Goal: Download file/media

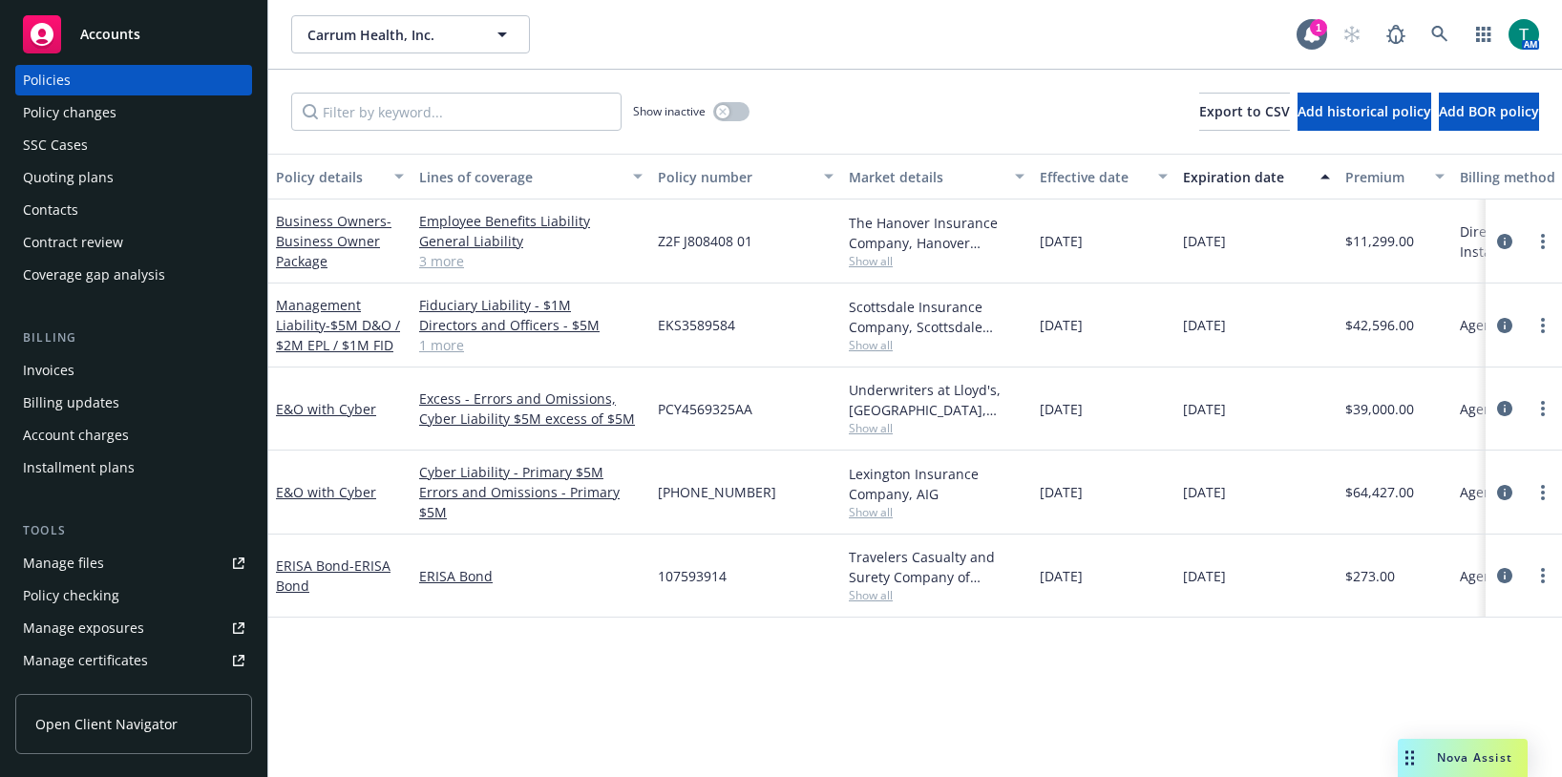
scroll to position [95, 0]
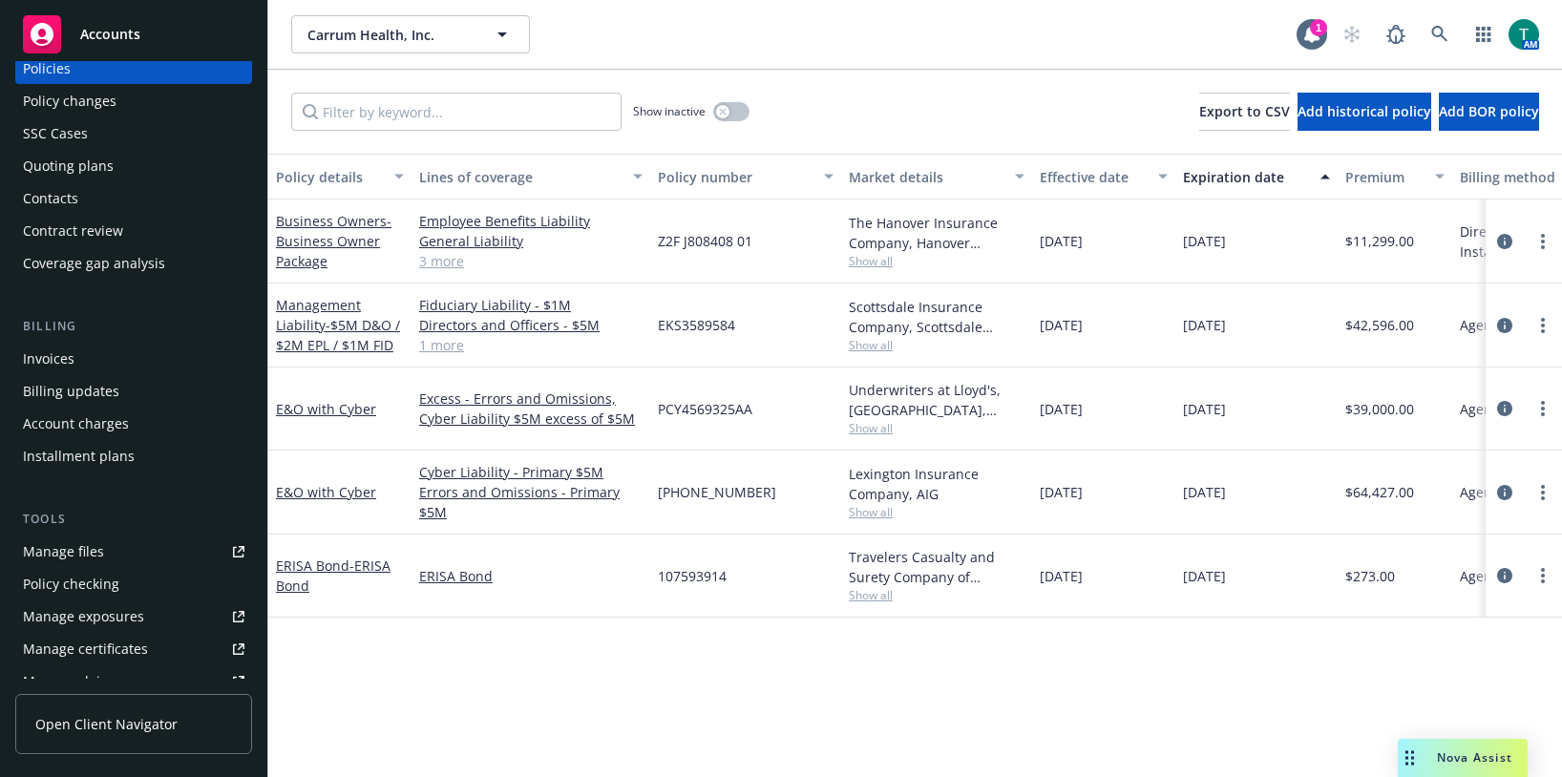
click at [108, 542] on link "Manage files" at bounding box center [133, 551] width 237 height 31
drag, startPoint x: 1446, startPoint y: 33, endPoint x: 1439, endPoint y: 26, distance: 10.1
click at [1439, 26] on icon at bounding box center [1439, 34] width 17 height 17
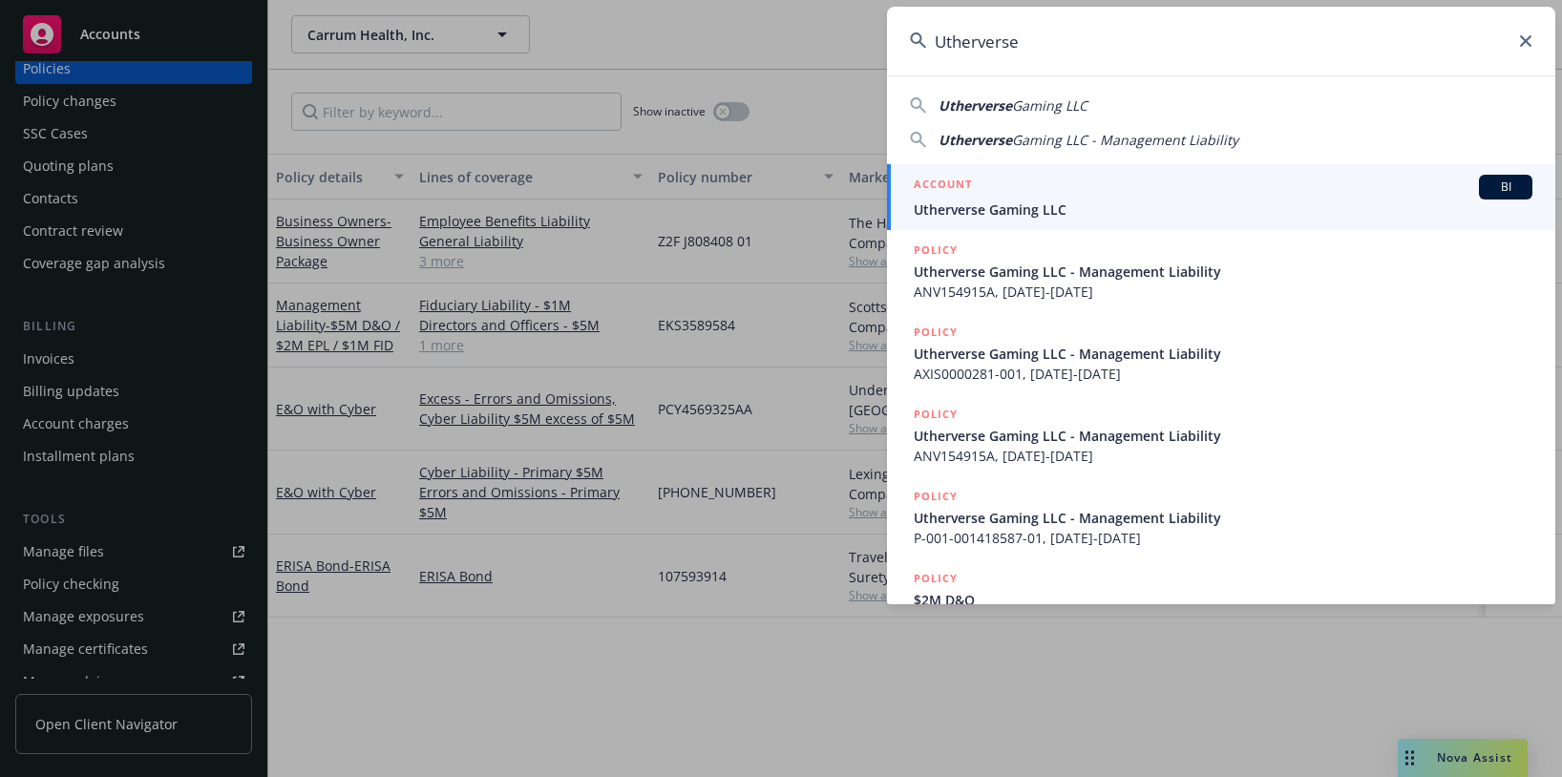
type input "Utherverse"
click at [1479, 195] on div "BI" at bounding box center [1505, 187] width 53 height 25
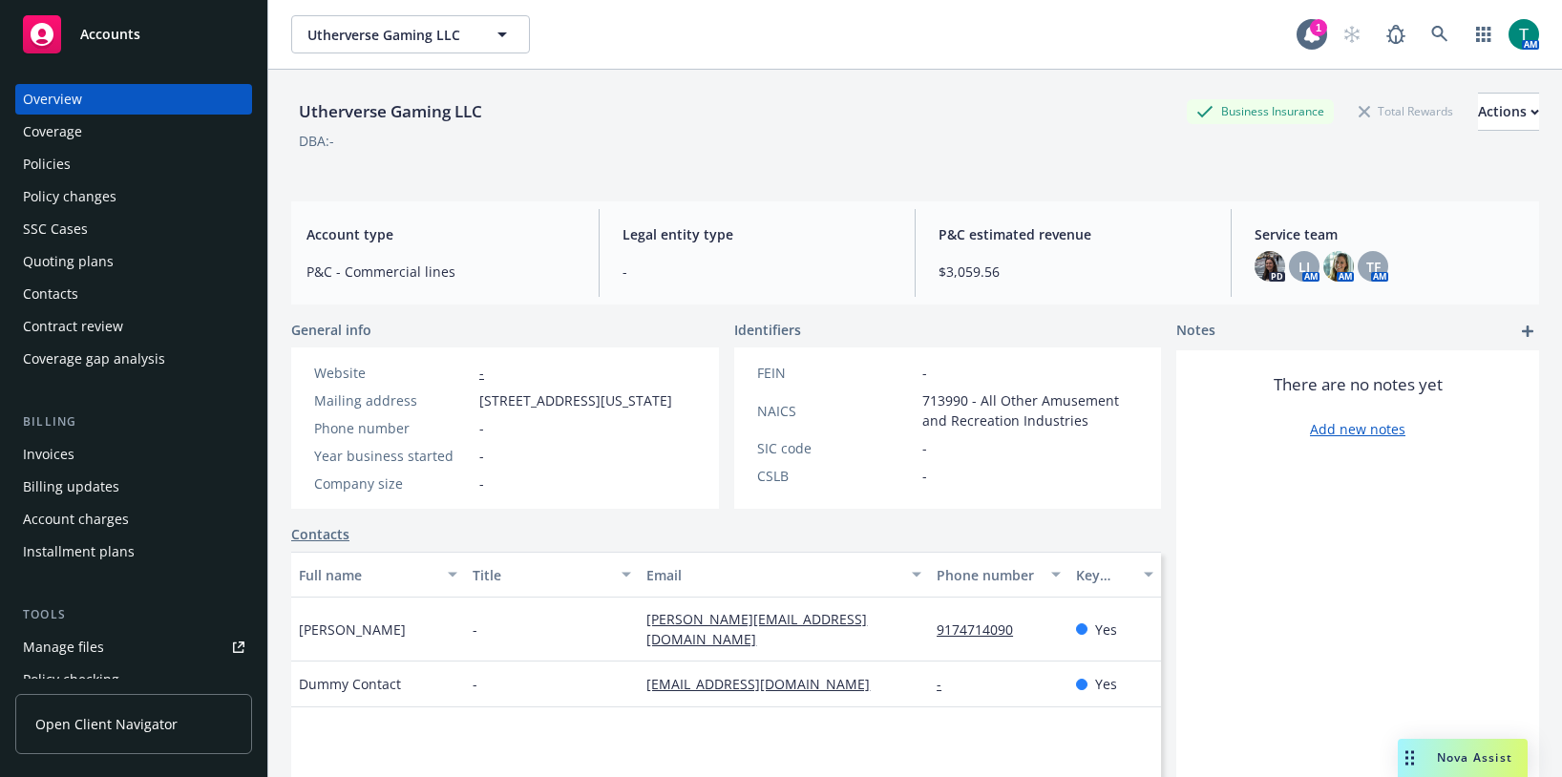
click at [115, 646] on link "Manage files" at bounding box center [133, 647] width 237 height 31
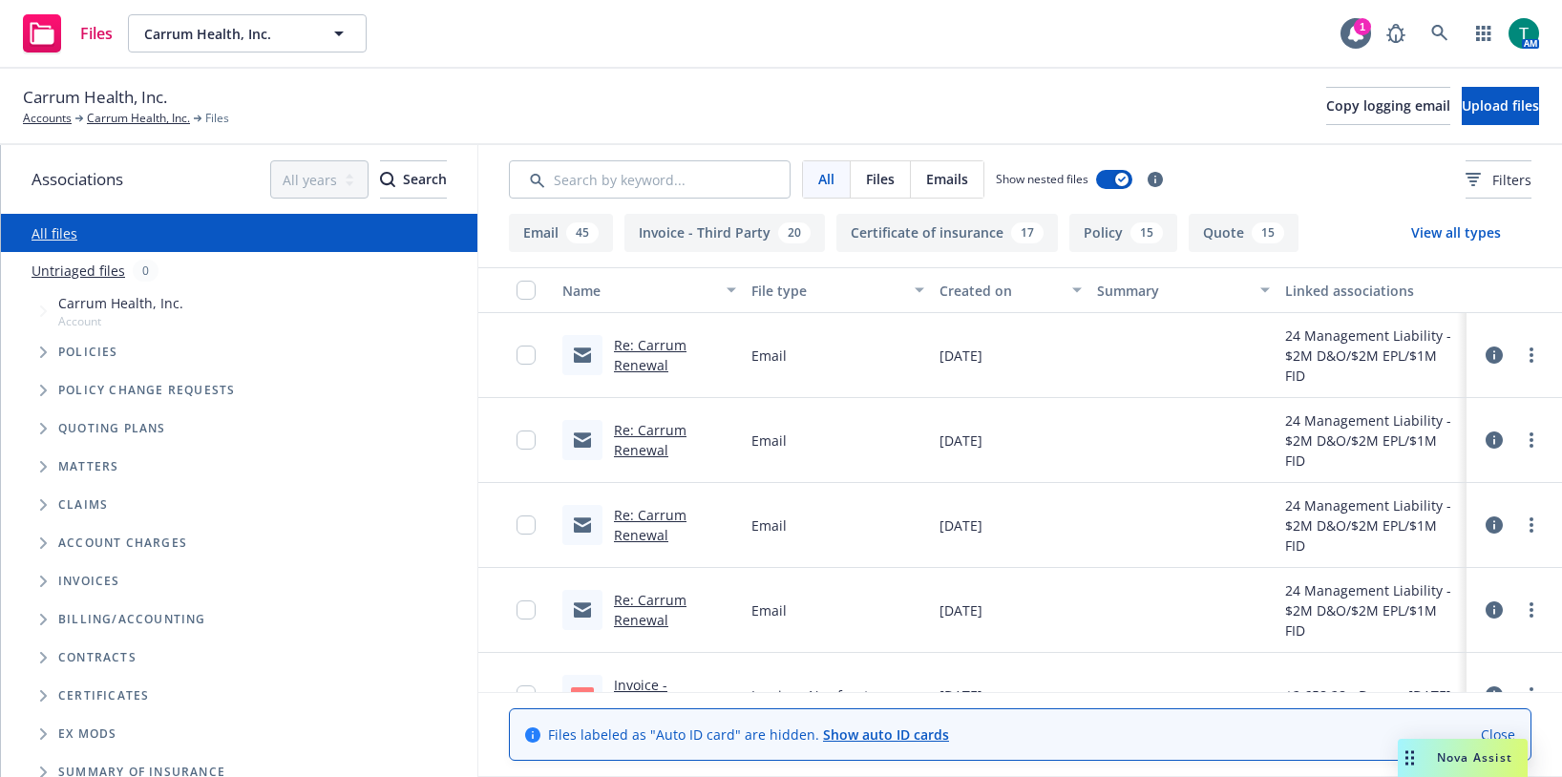
click at [37, 430] on span "Tree Example" at bounding box center [43, 428] width 31 height 31
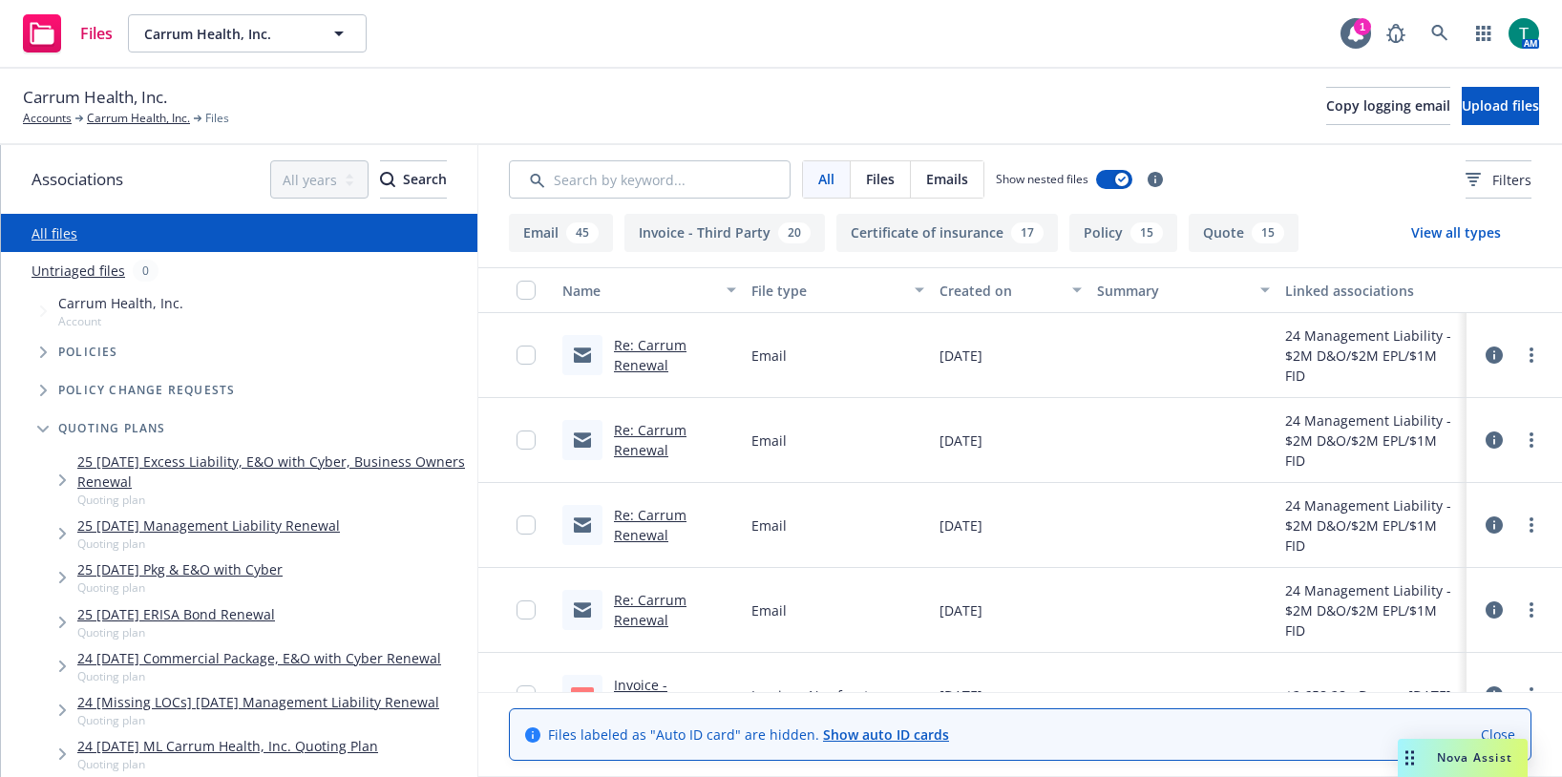
click at [210, 530] on link "25 08/15/25 Management Liability Renewal" at bounding box center [208, 525] width 263 height 20
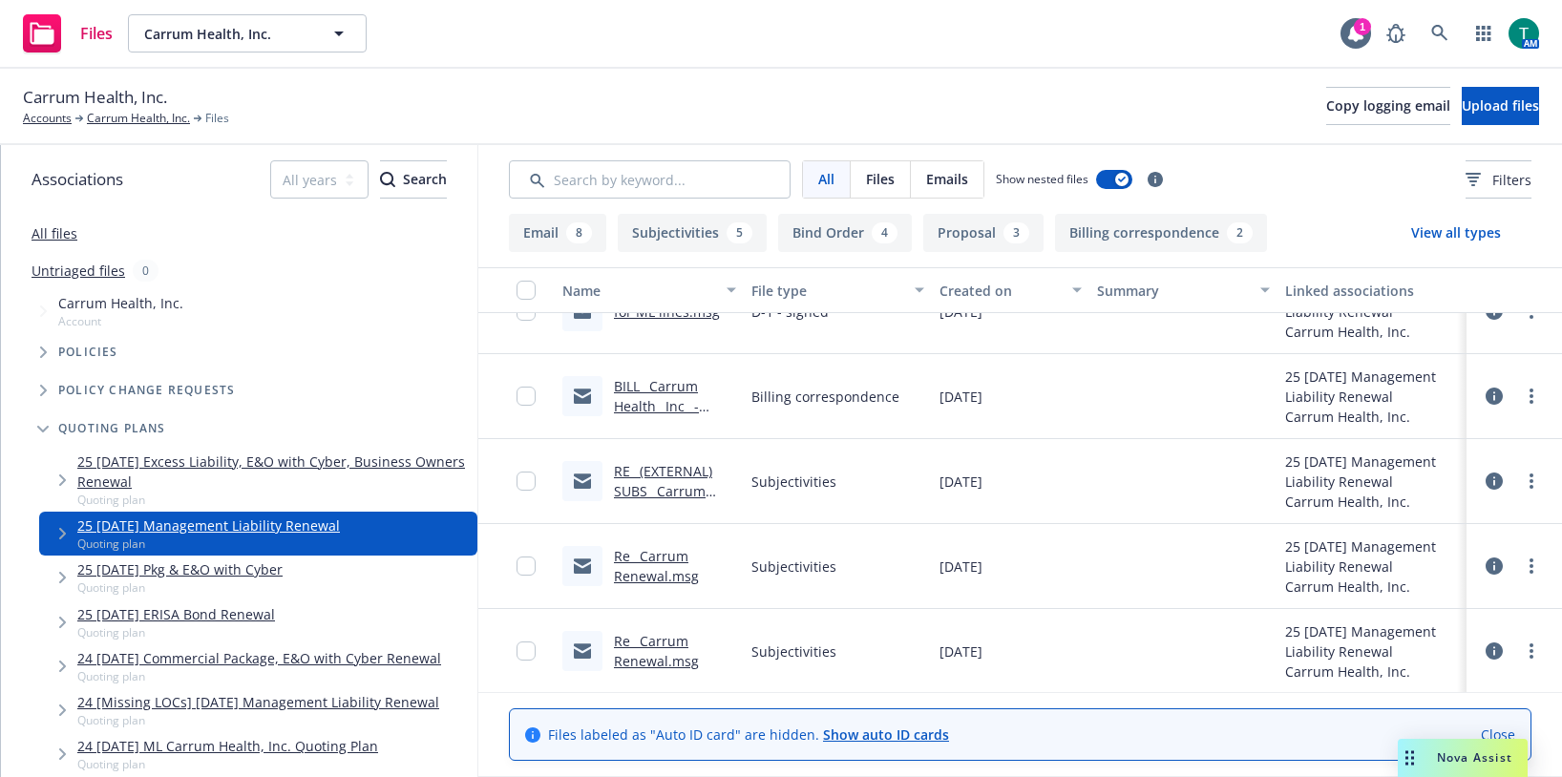
scroll to position [382, 0]
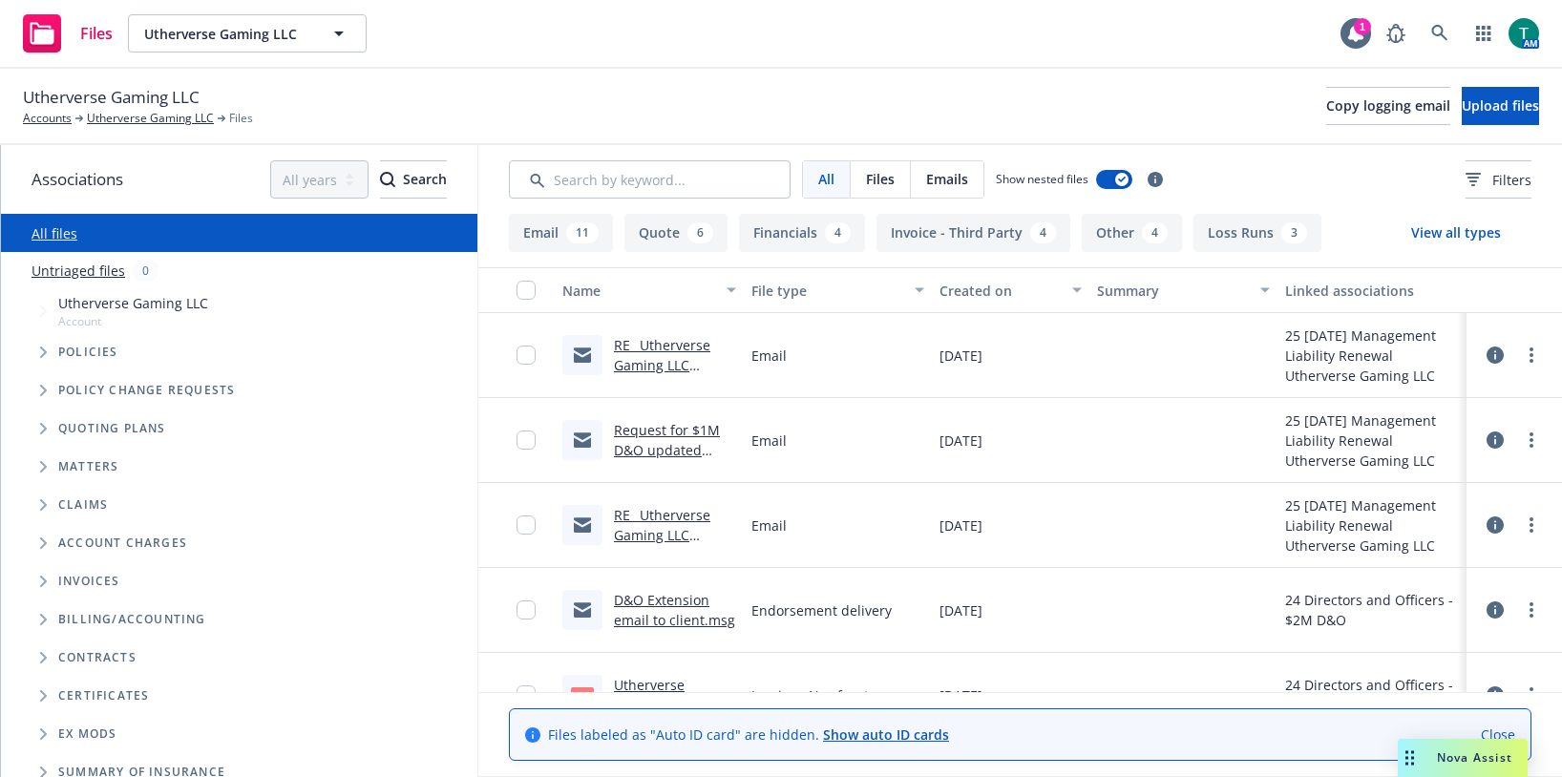
click at [39, 423] on span "Tree Example" at bounding box center [43, 428] width 31 height 31
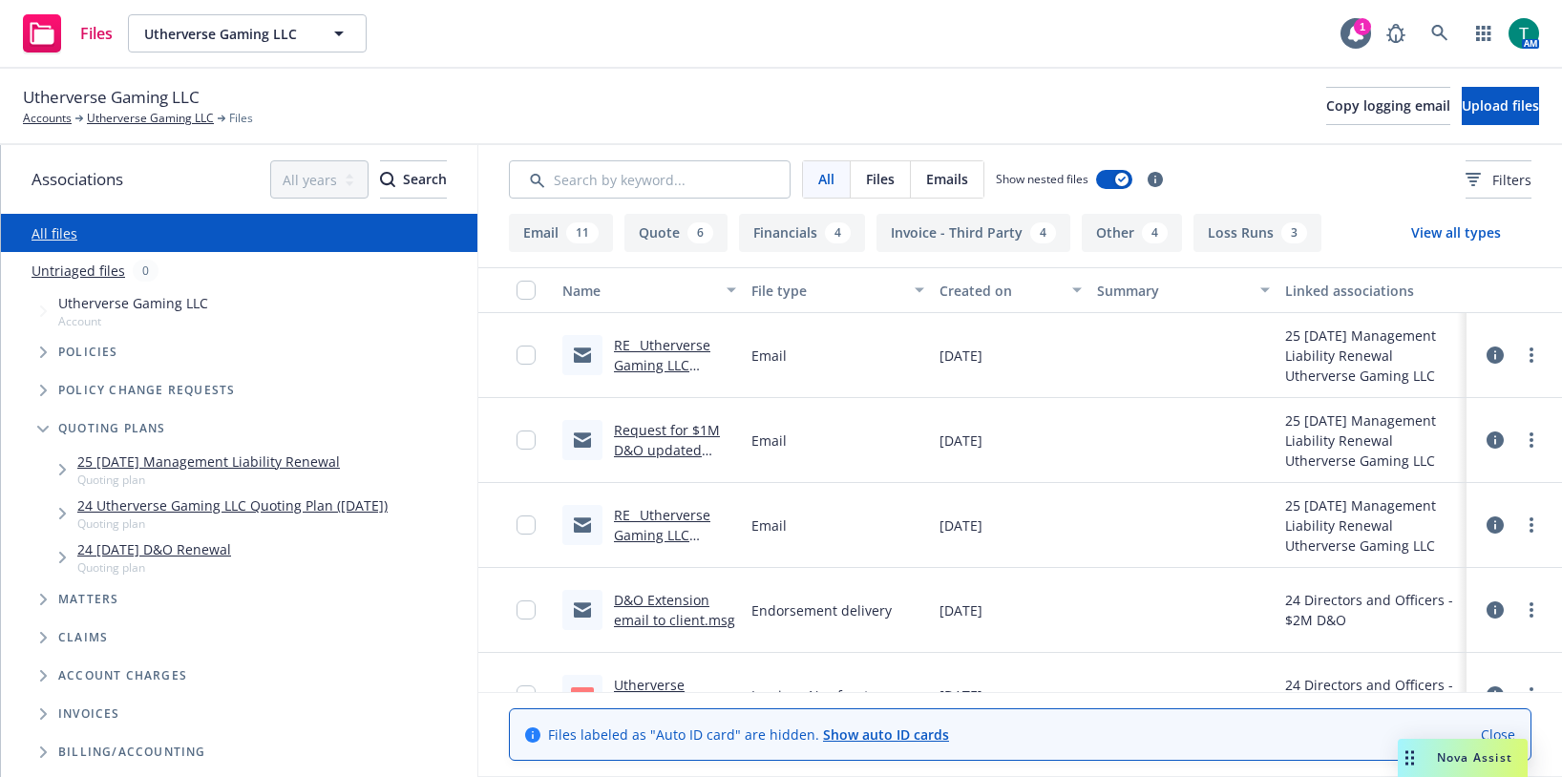
click at [236, 468] on link "25 [DATE] Management Liability Renewal" at bounding box center [208, 462] width 263 height 20
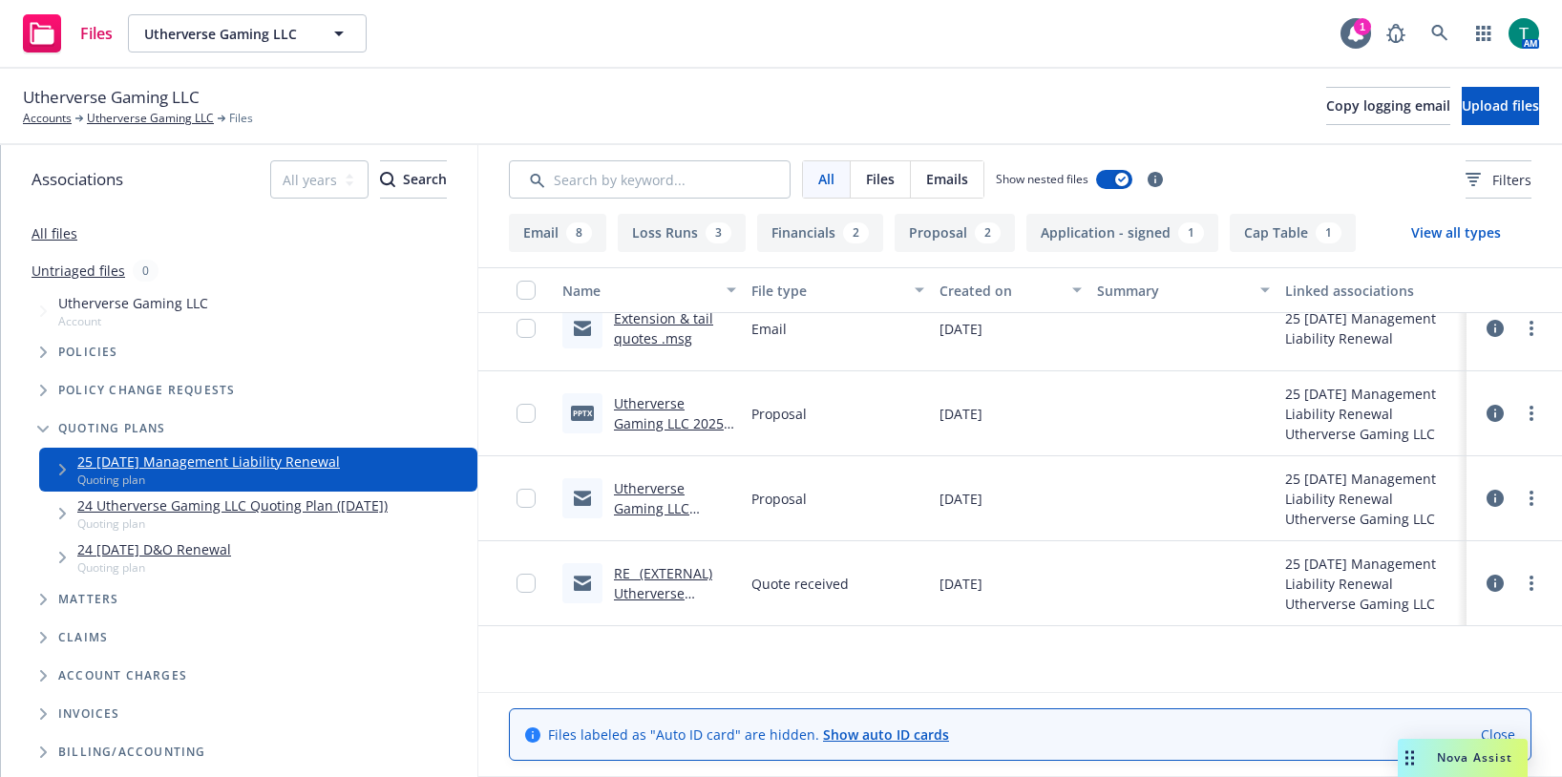
scroll to position [573, 0]
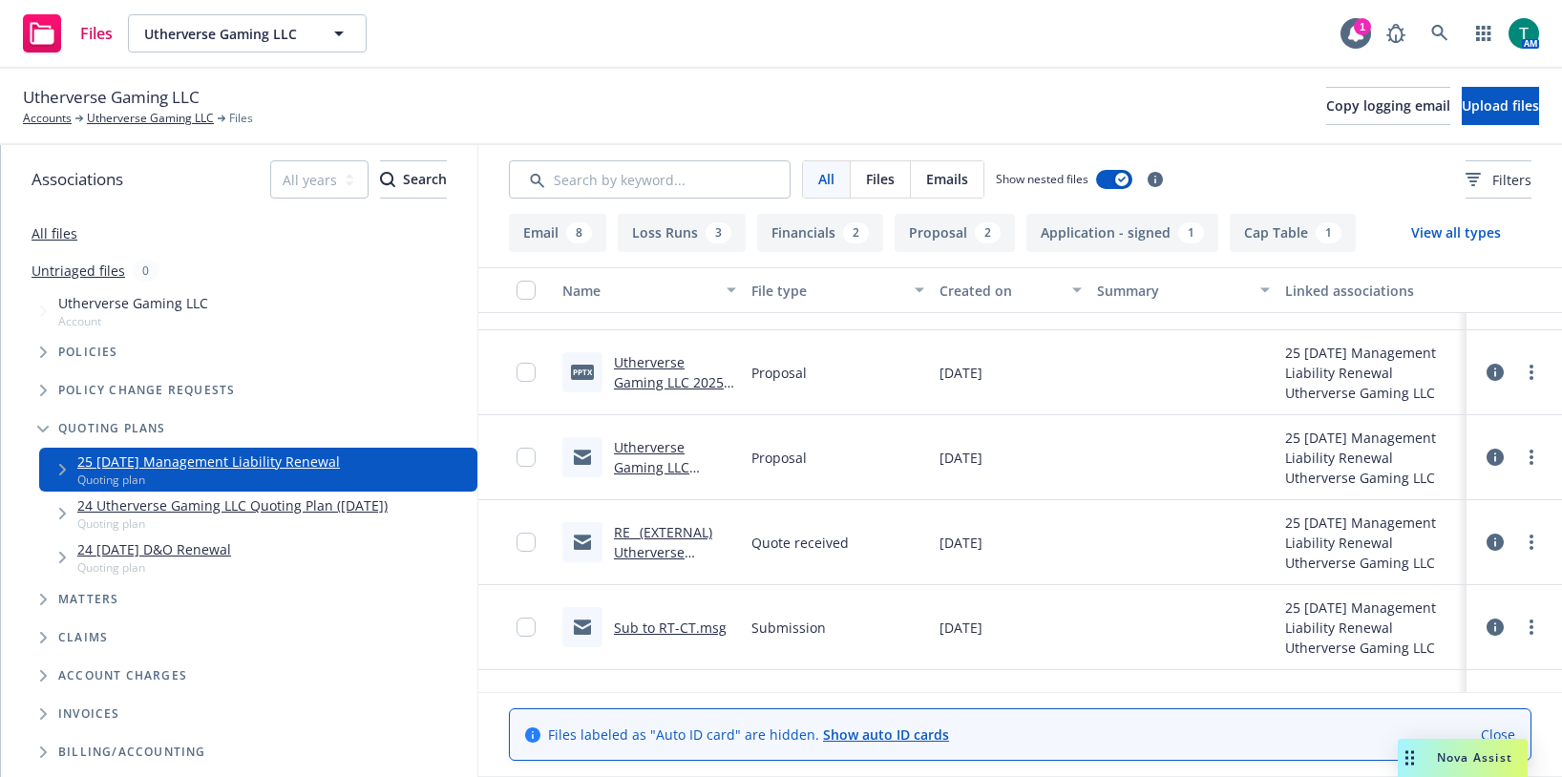
click at [652, 536] on link "RE_ (EXTERNAL) Utherverse Gaming LLC 07_02_2025 D&O Insurance Renewal Submissio…" at bounding box center [667, 592] width 106 height 138
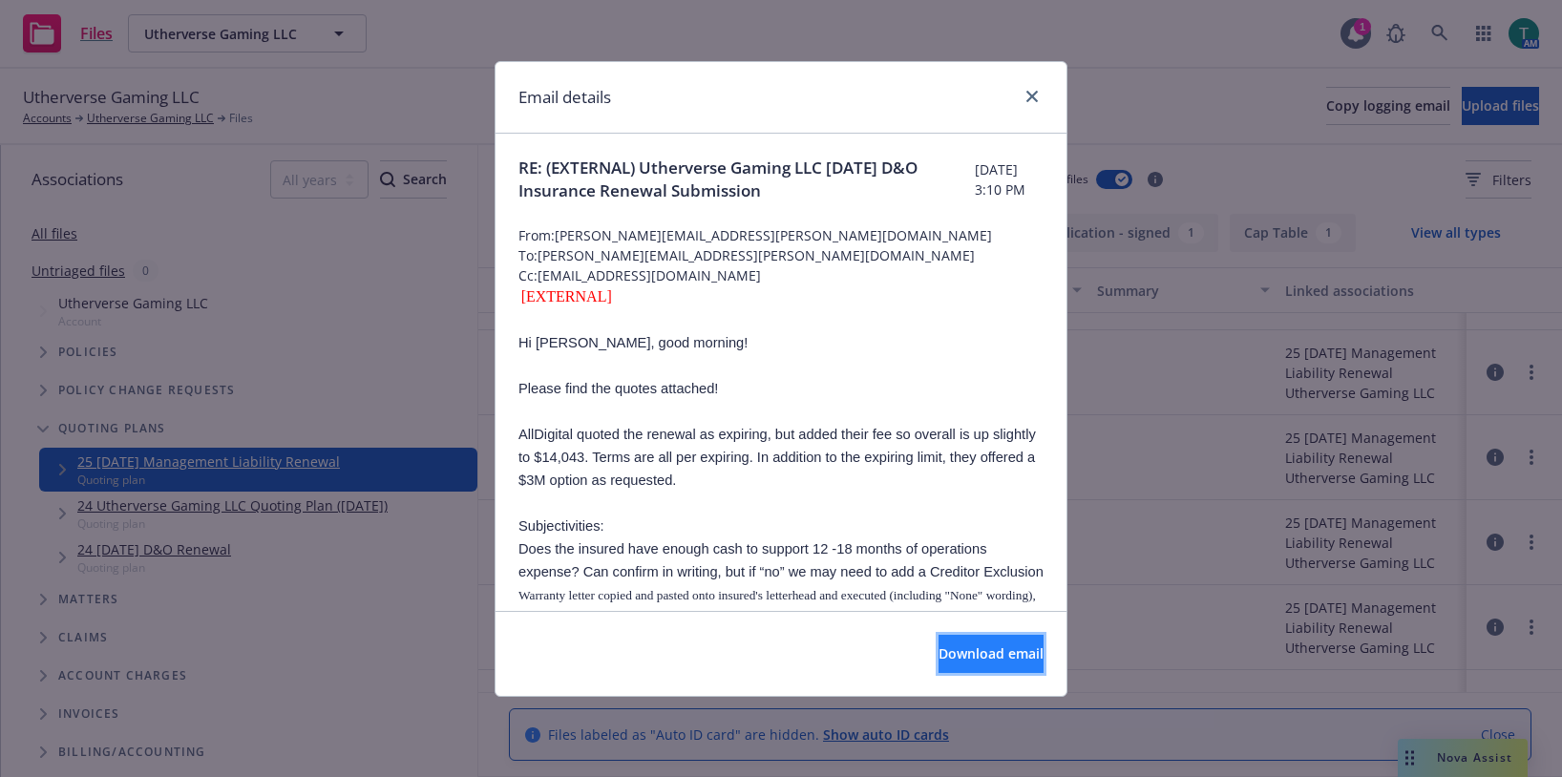
click at [963, 655] on span "Download email" at bounding box center [990, 653] width 105 height 18
drag, startPoint x: 1038, startPoint y: 94, endPoint x: 1167, endPoint y: 109, distance: 130.7
click at [1038, 94] on link "close" at bounding box center [1031, 96] width 23 height 23
